Goal: Task Accomplishment & Management: Complete application form

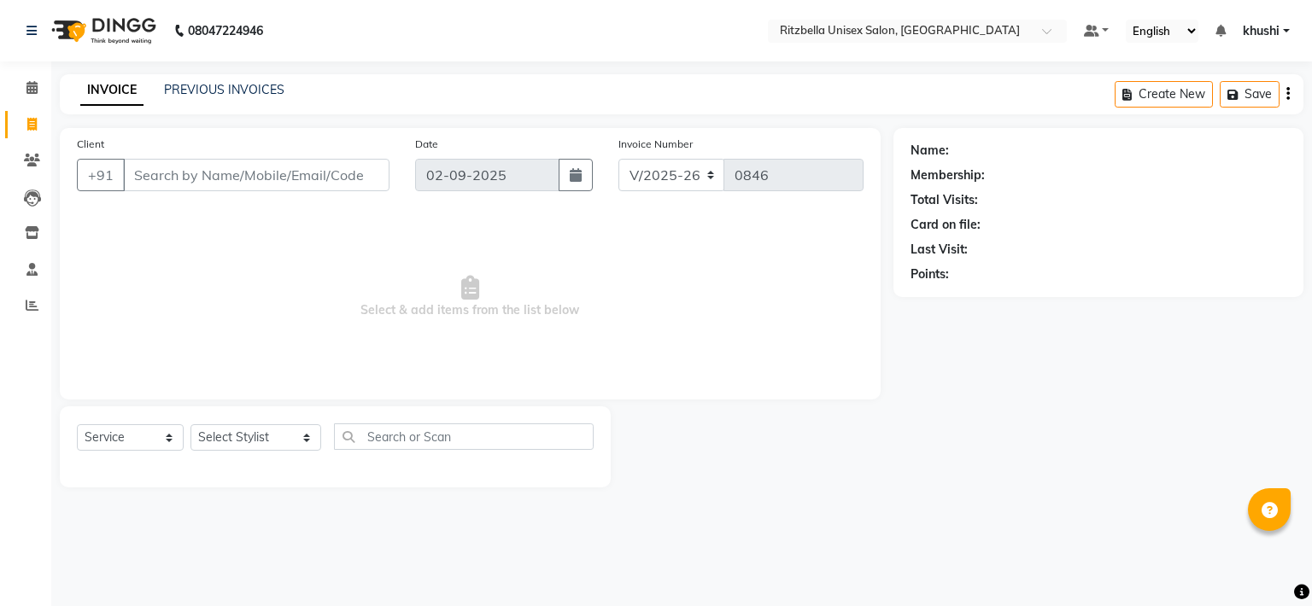
select select "6870"
select select "service"
drag, startPoint x: 0, startPoint y: 0, endPoint x: 247, endPoint y: 87, distance: 261.8
click at [247, 87] on link "PREVIOUS INVOICES" at bounding box center [224, 89] width 120 height 15
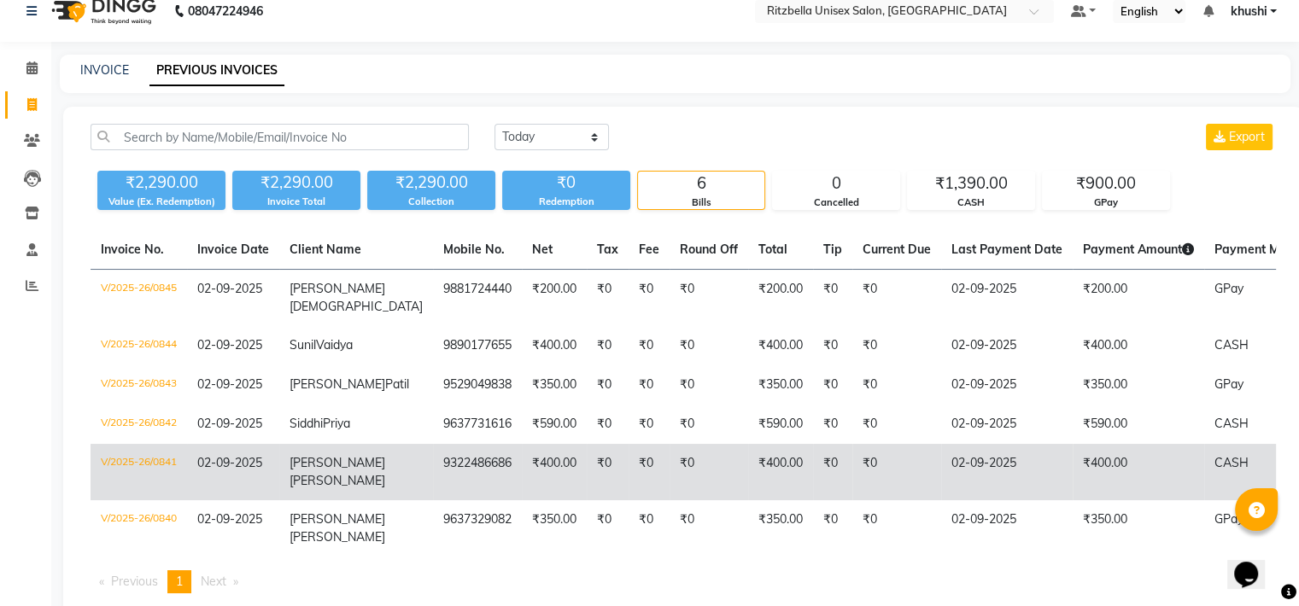
scroll to position [19, 0]
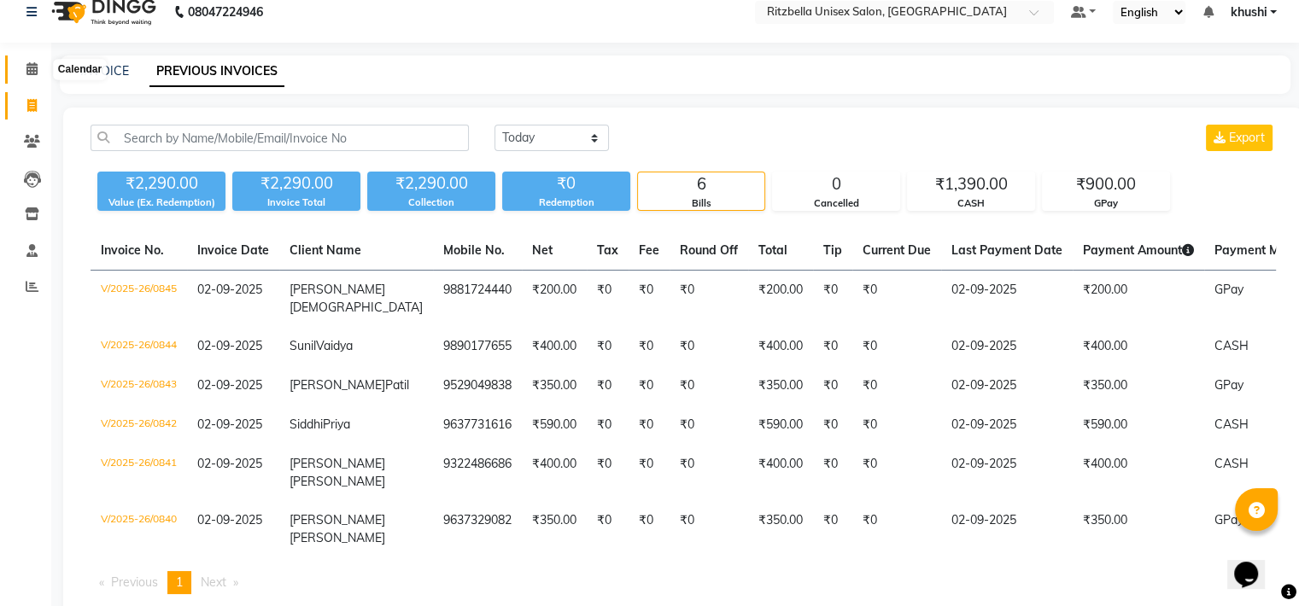
click at [26, 67] on icon at bounding box center [31, 68] width 11 height 13
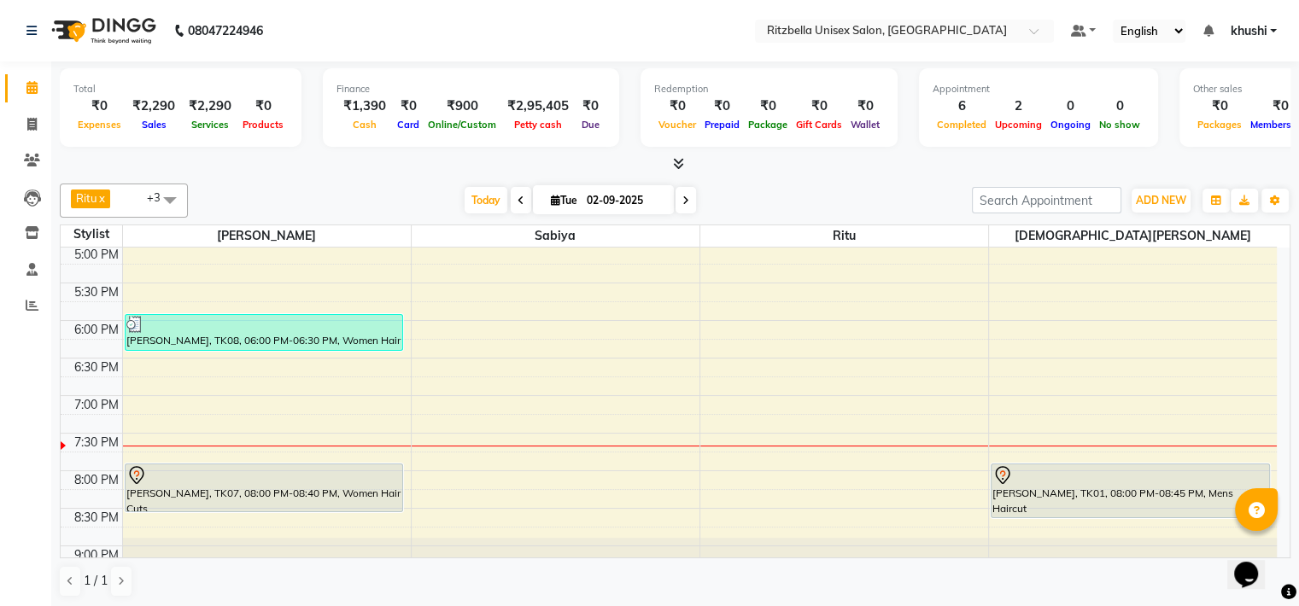
scroll to position [657, 0]
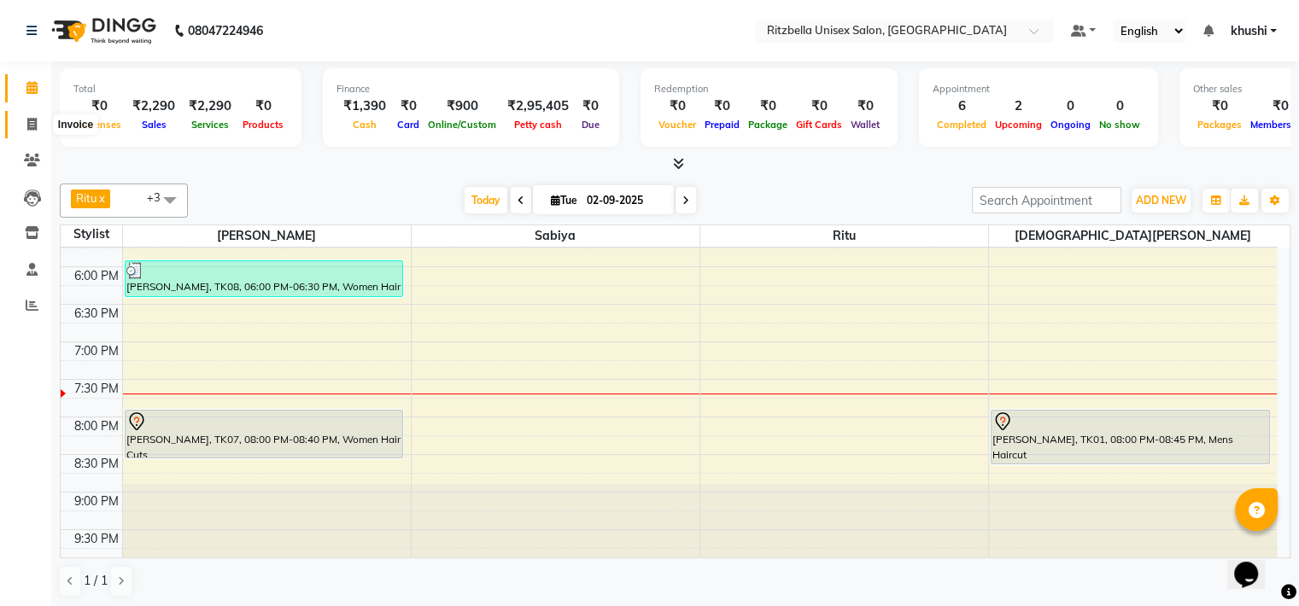
click at [43, 130] on span at bounding box center [32, 125] width 30 height 20
select select "6870"
select select "service"
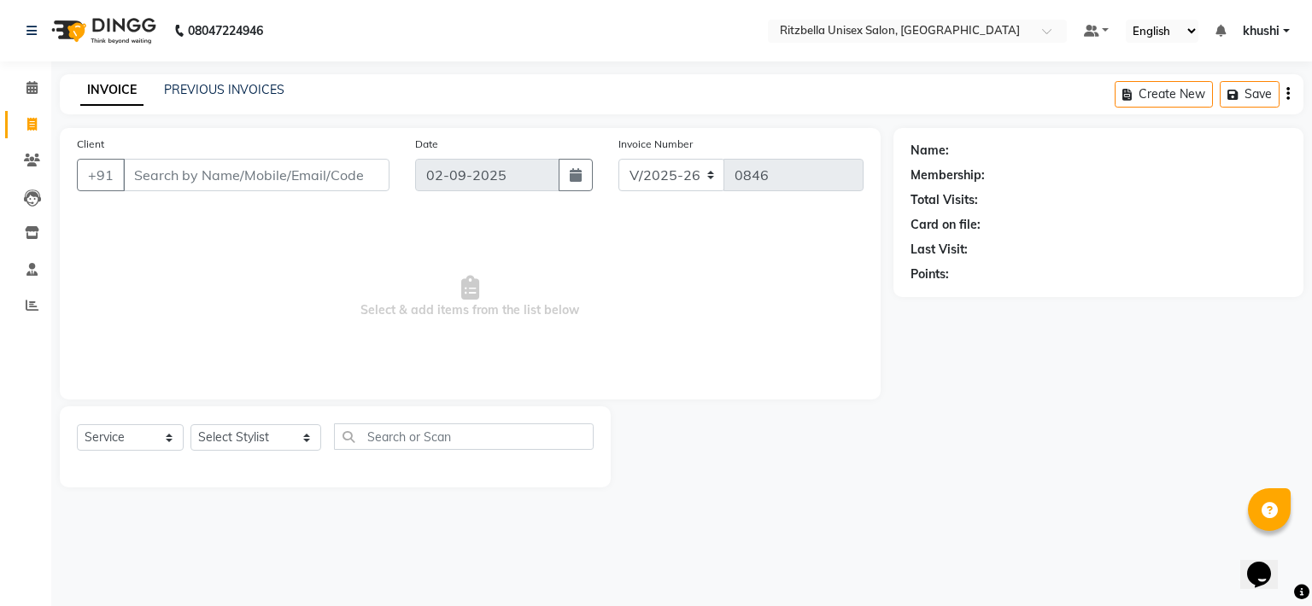
click at [260, 174] on input "Client" at bounding box center [256, 175] width 266 height 32
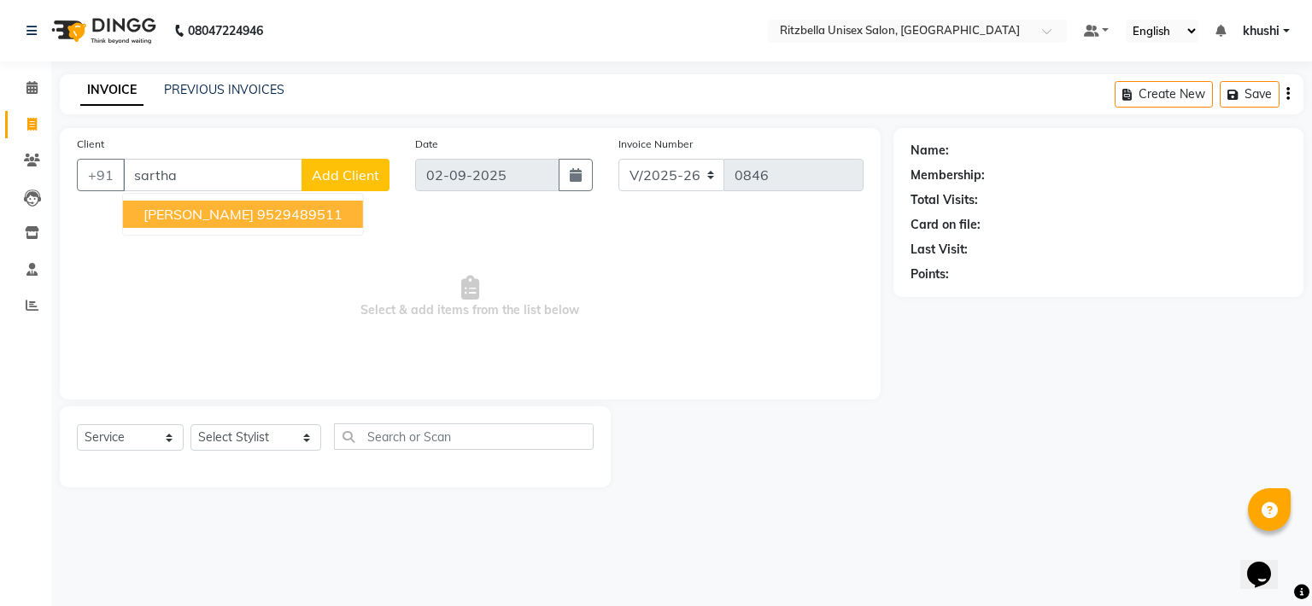
click at [258, 206] on ngb-highlight "9529489511" at bounding box center [299, 214] width 85 height 17
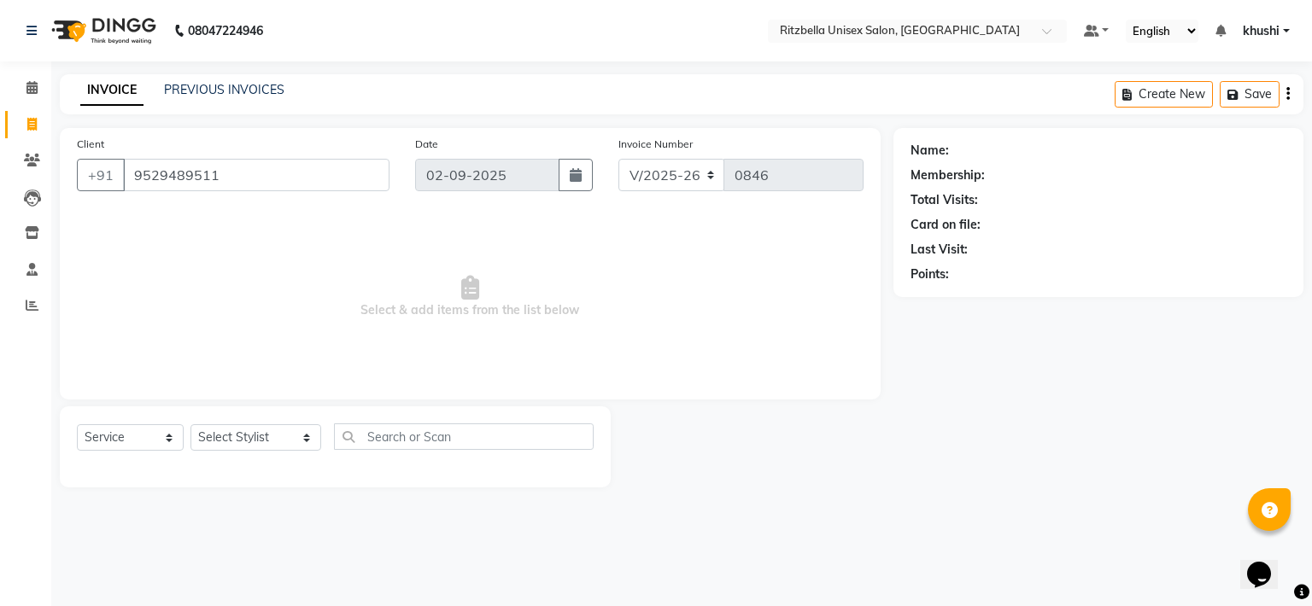
type input "9529489511"
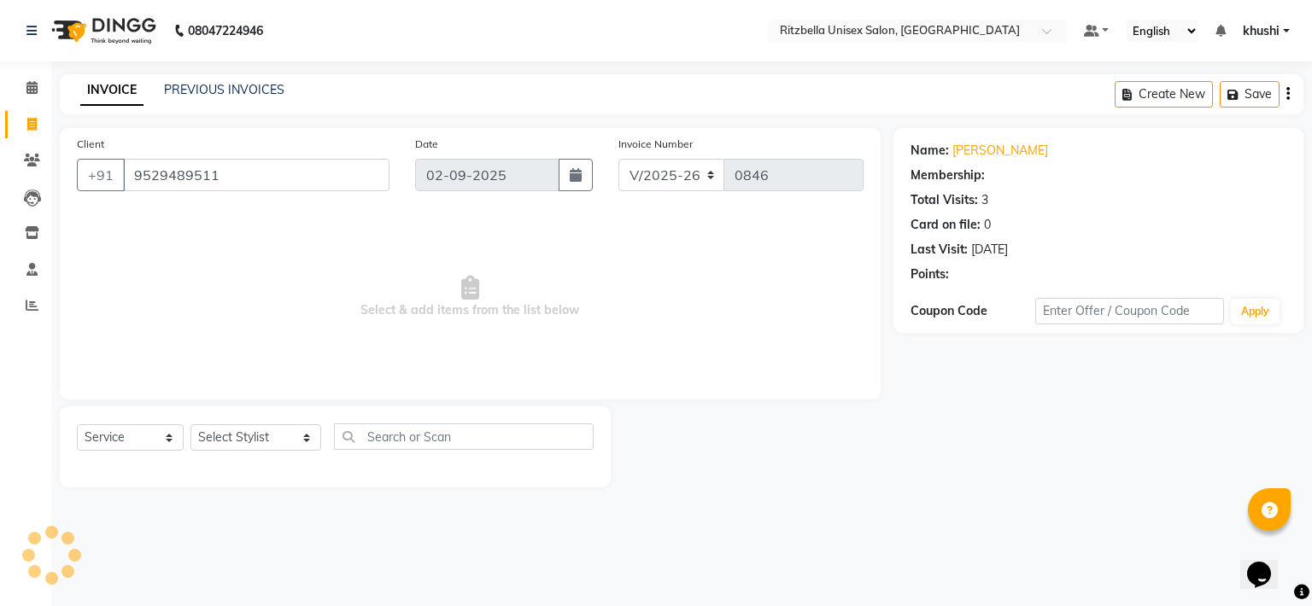
select select "1: Object"
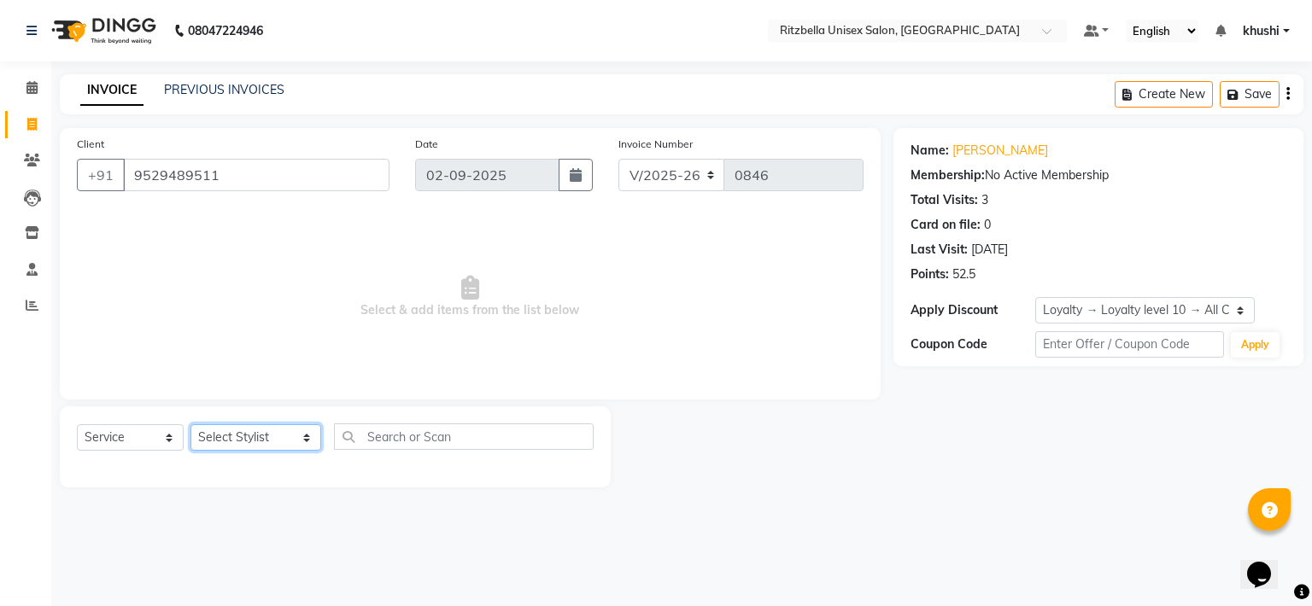
click at [266, 448] on select "Select Stylist khushi [PERSON_NAME] Ritu [PERSON_NAME] [PERSON_NAME][DEMOGRAPHI…" at bounding box center [255, 437] width 131 height 26
select select "59016"
click at [190, 425] on select "Select Stylist khushi [PERSON_NAME] Ritu [PERSON_NAME] [PERSON_NAME][DEMOGRAPHI…" at bounding box center [255, 437] width 131 height 26
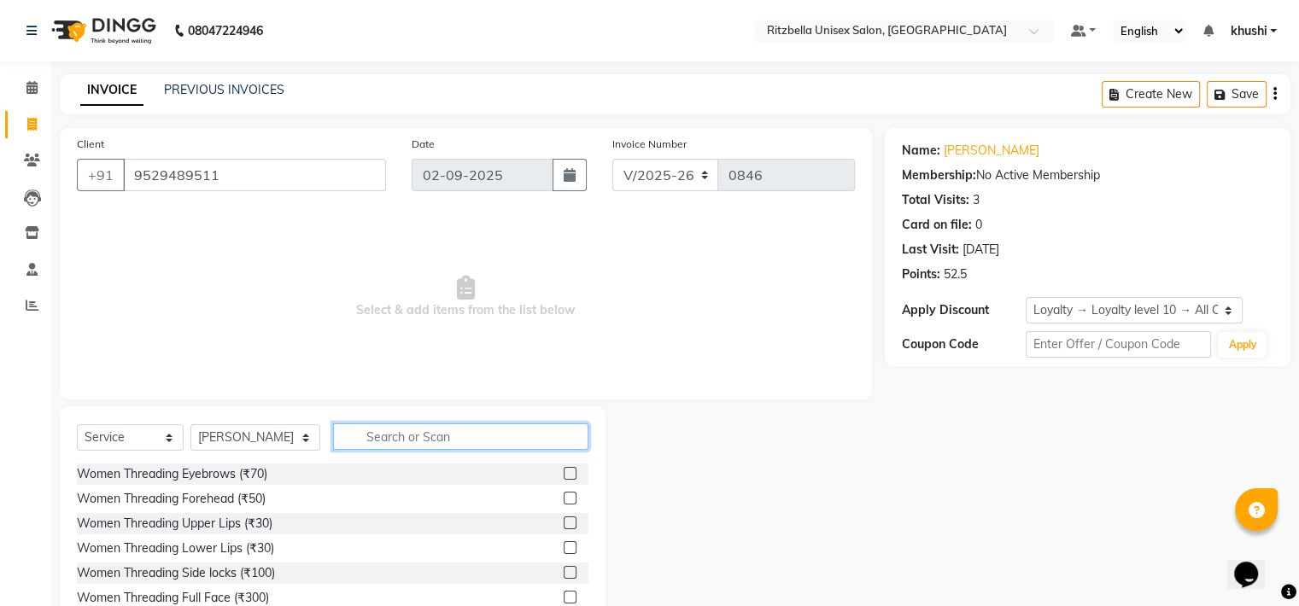
click at [360, 443] on input "text" at bounding box center [460, 437] width 255 height 26
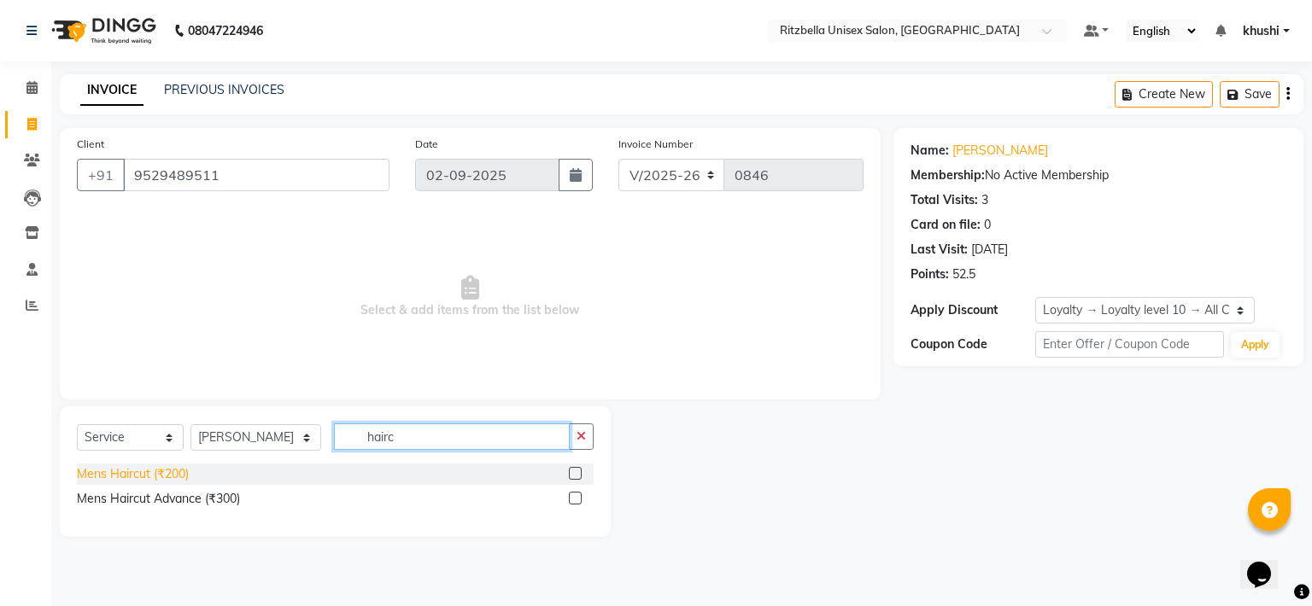
type input "hairc"
click at [161, 479] on div "Mens Haircut (₹200)" at bounding box center [133, 474] width 112 height 18
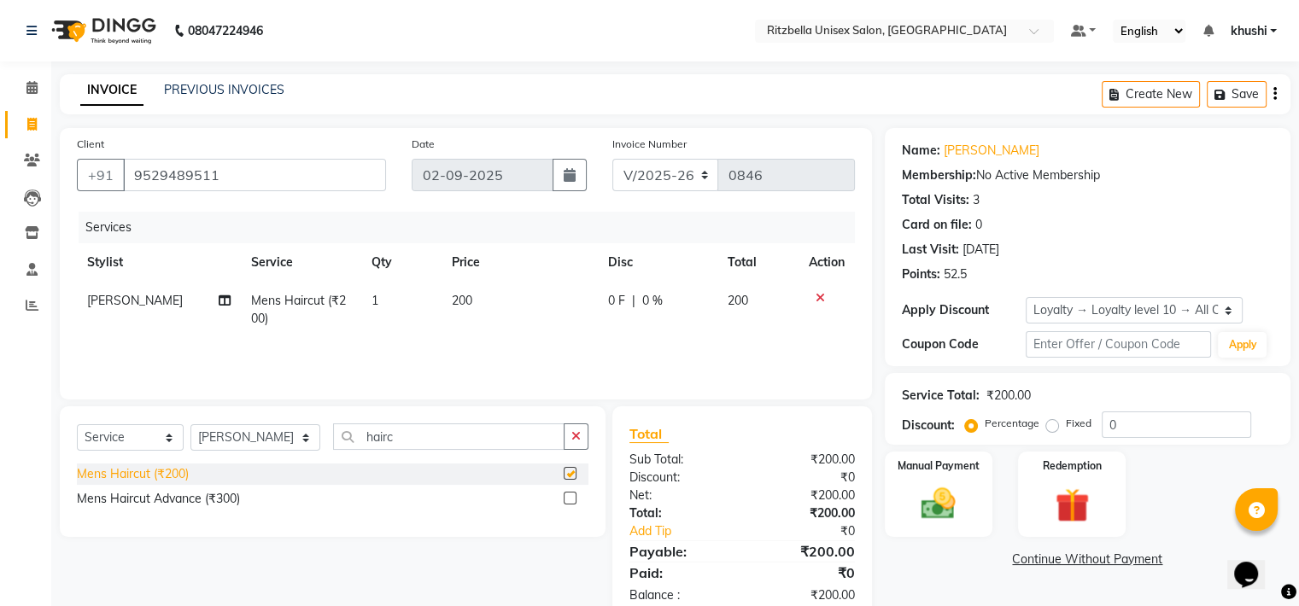
checkbox input "false"
click at [414, 438] on input "hairc" at bounding box center [448, 437] width 231 height 26
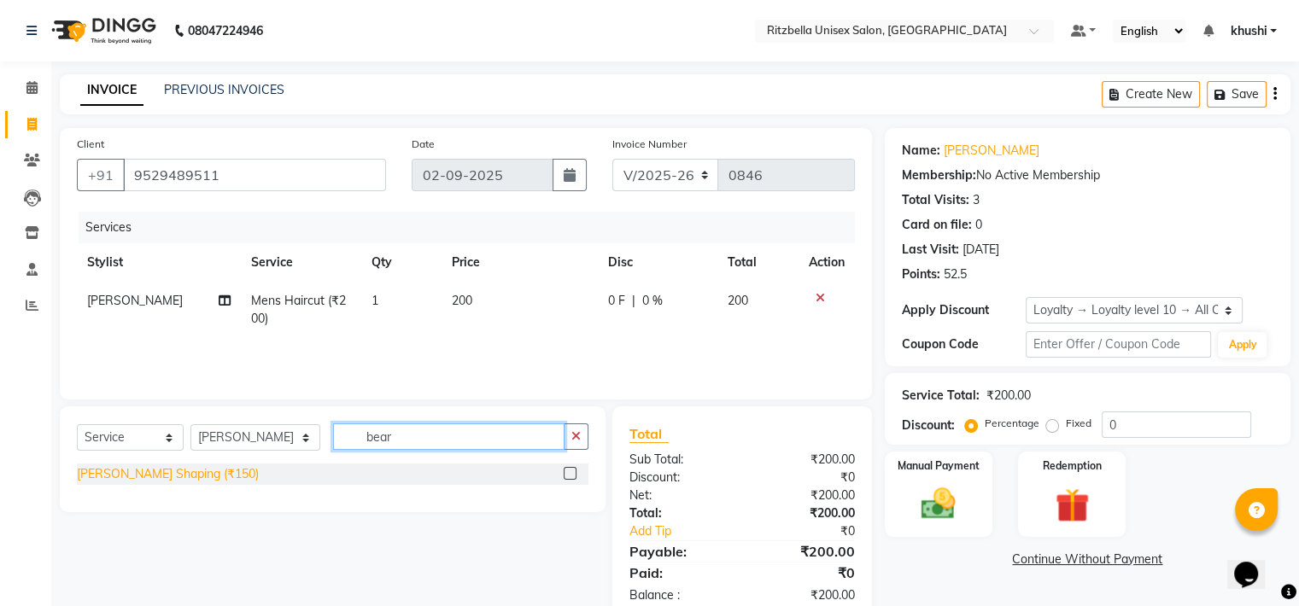
type input "bear"
click at [126, 483] on div "[PERSON_NAME] Shaping (₹150)" at bounding box center [168, 474] width 182 height 18
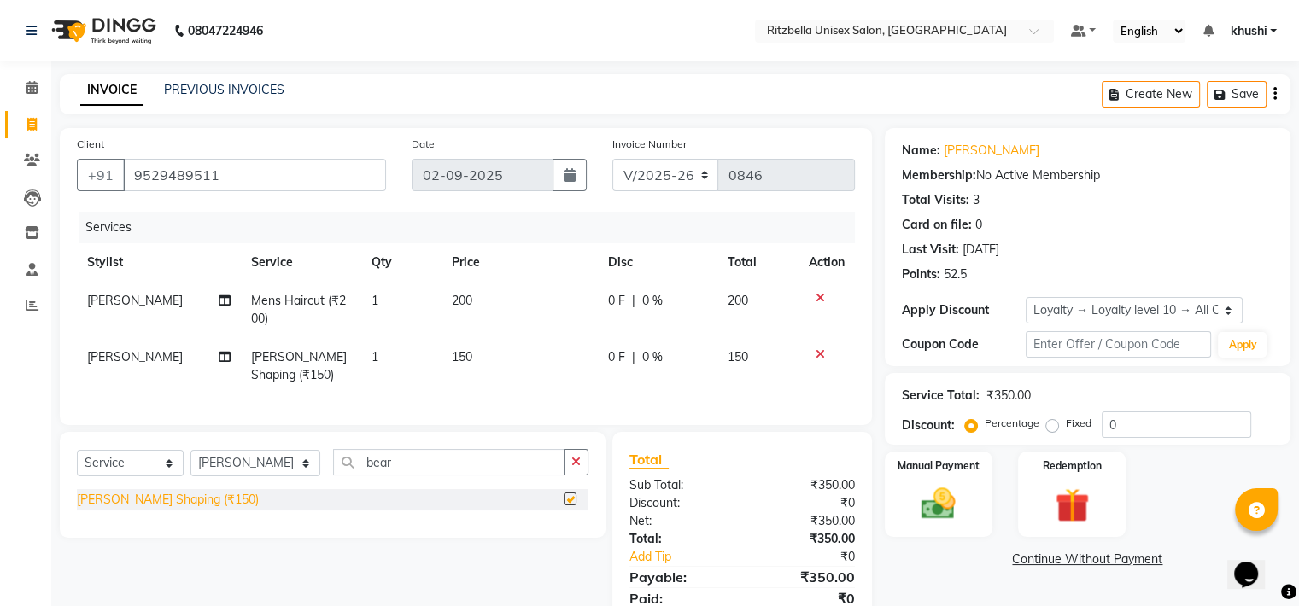
checkbox input "false"
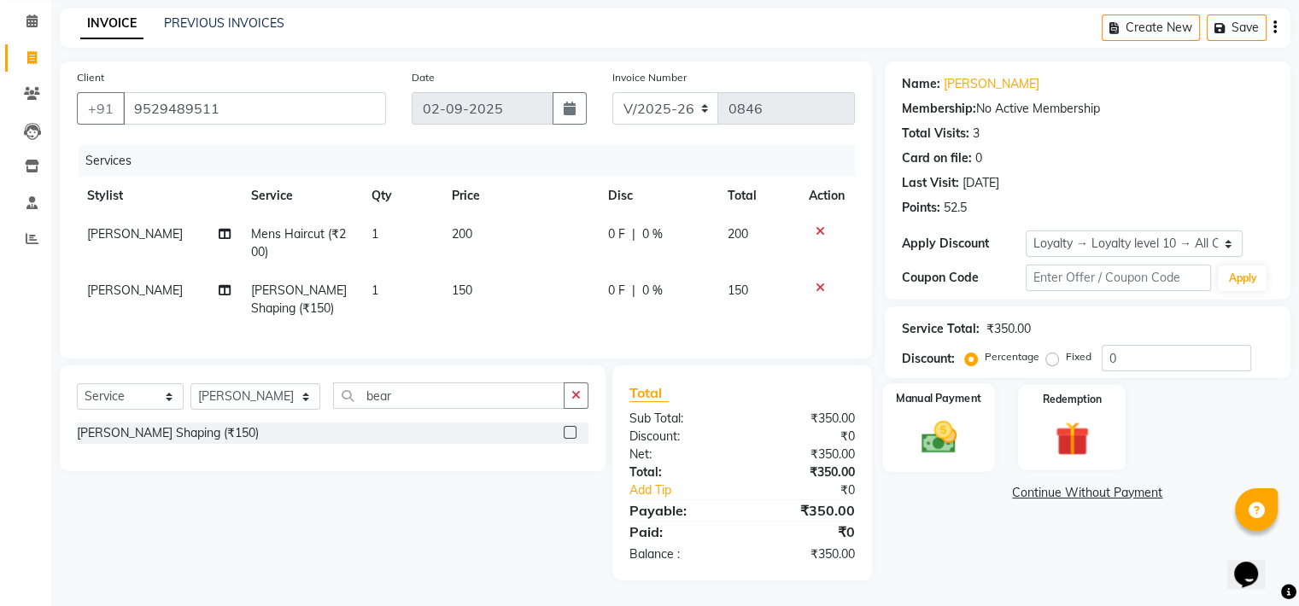
click at [917, 393] on div "Manual Payment" at bounding box center [938, 427] width 112 height 88
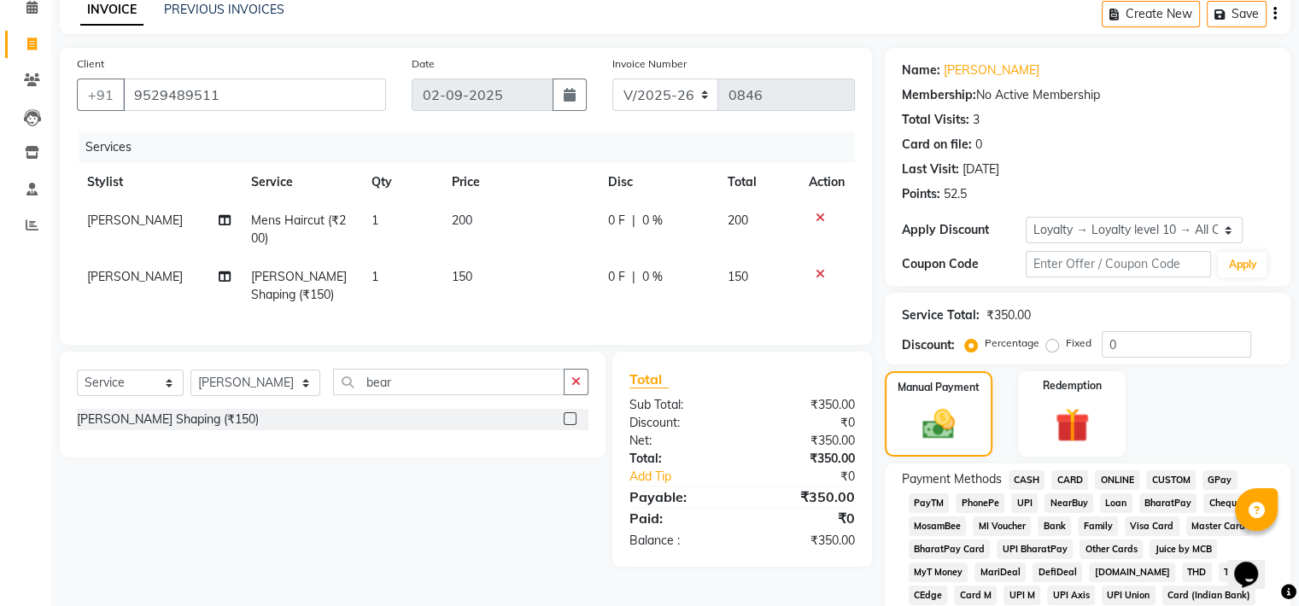
click at [1224, 477] on span "GPay" at bounding box center [1220, 481] width 35 height 20
click at [1029, 477] on span "CASH" at bounding box center [1027, 481] width 37 height 20
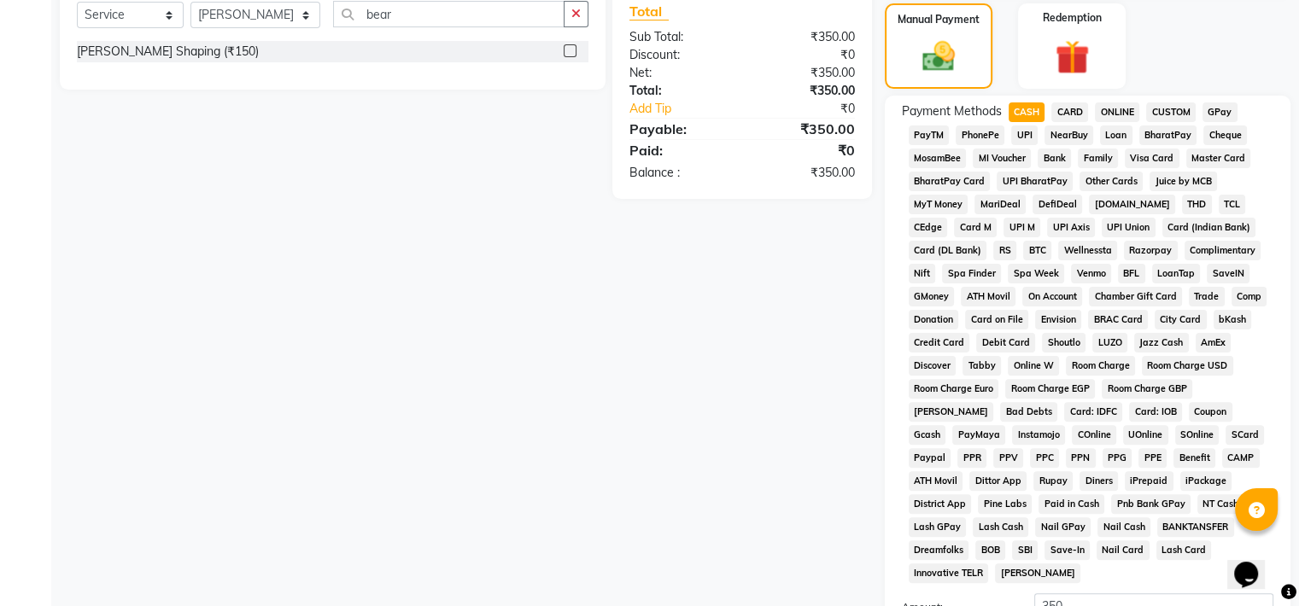
scroll to position [642, 0]
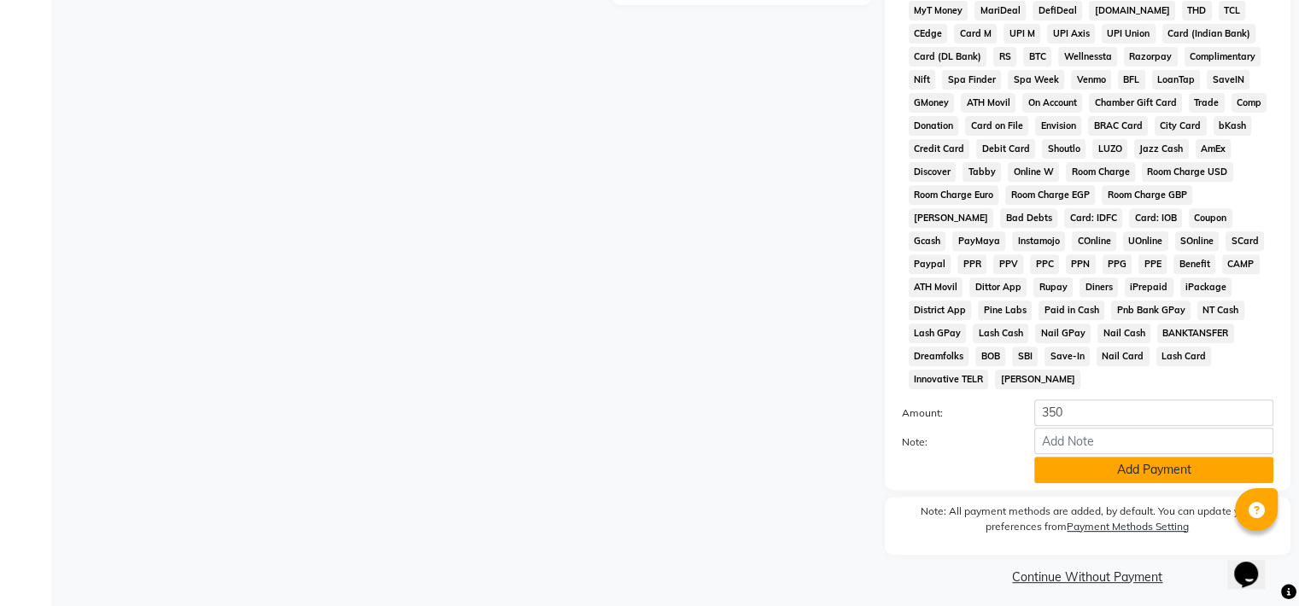
click at [1079, 459] on button "Add Payment" at bounding box center [1153, 470] width 239 height 26
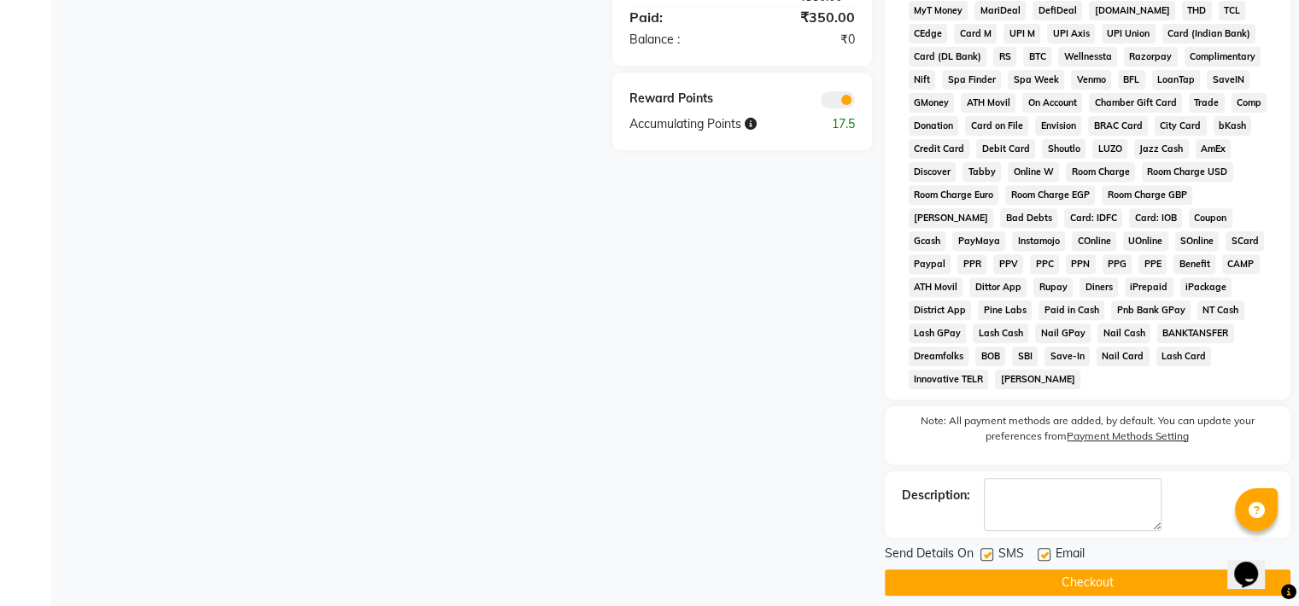
click at [1003, 570] on button "Checkout" at bounding box center [1088, 583] width 406 height 26
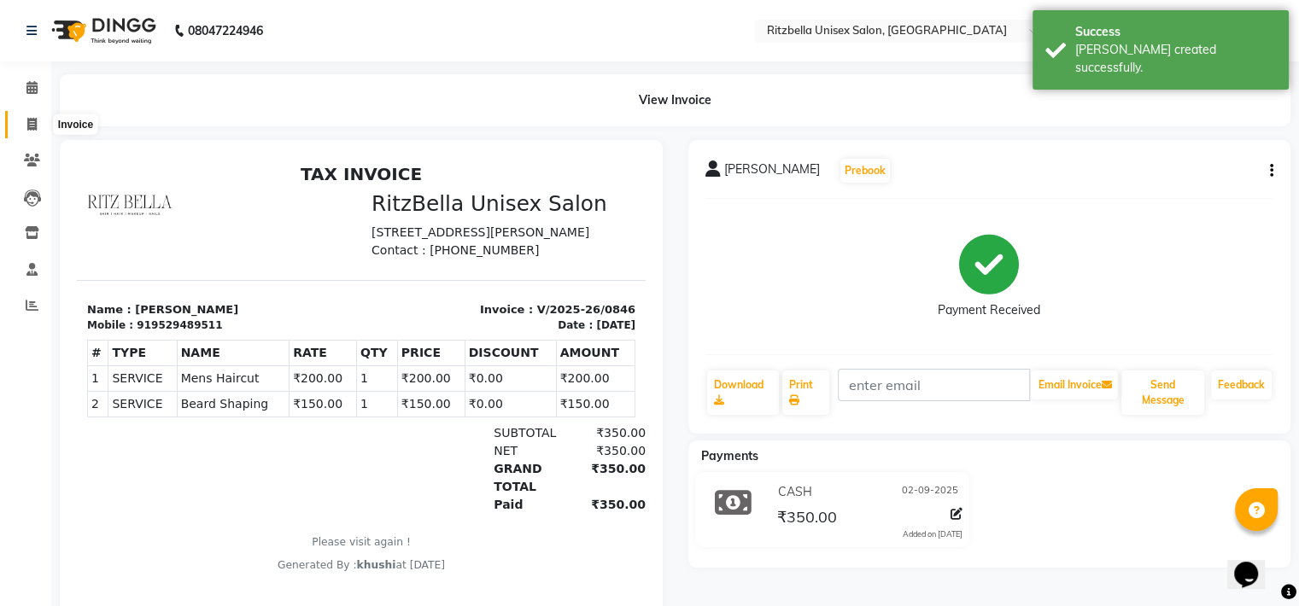
click at [31, 120] on icon at bounding box center [31, 124] width 9 height 13
select select "service"
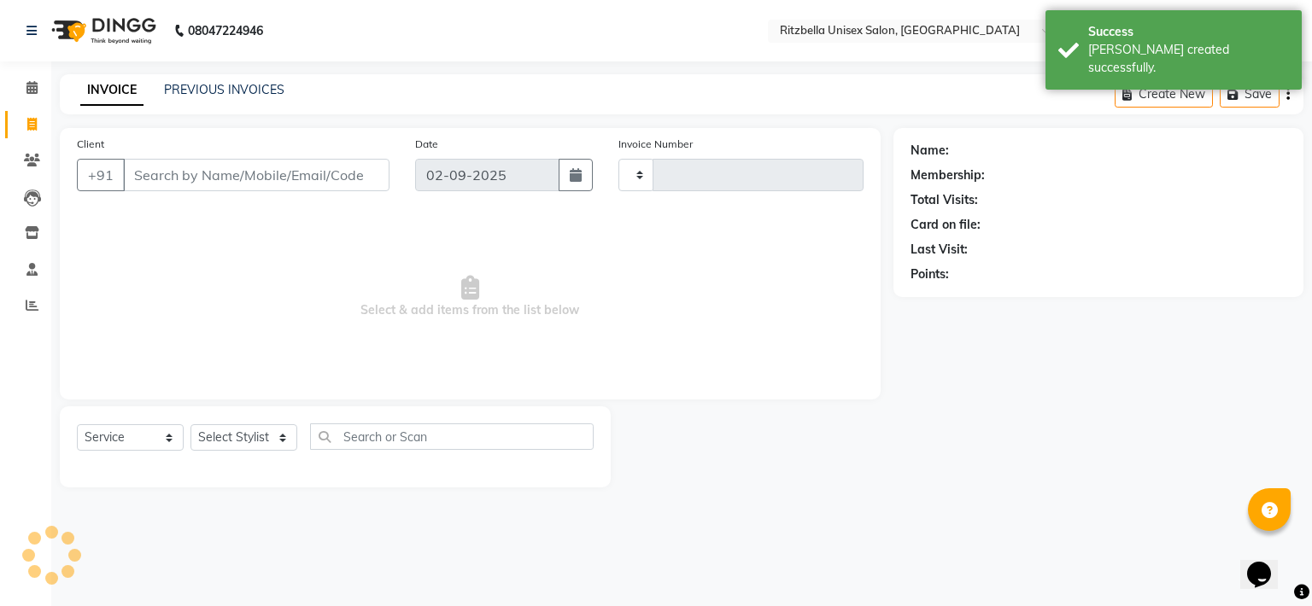
type input "0847"
select select "6870"
click at [232, 95] on link "PREVIOUS INVOICES" at bounding box center [224, 89] width 120 height 15
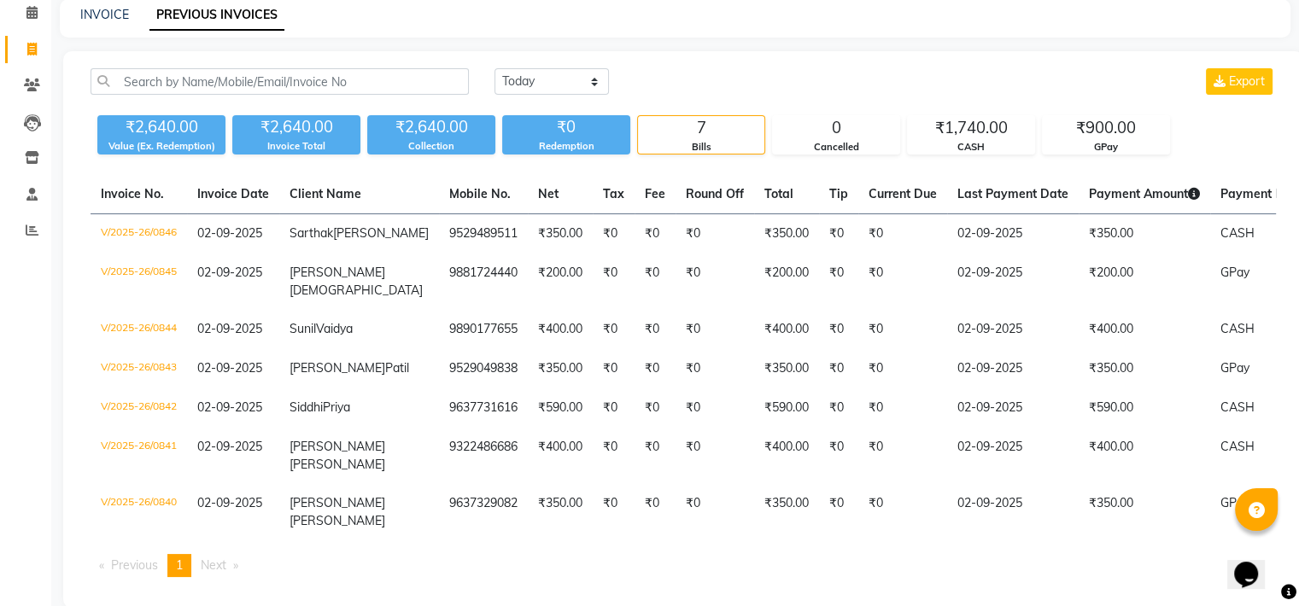
scroll to position [74, 0]
